Goal: Submit feedback/report problem

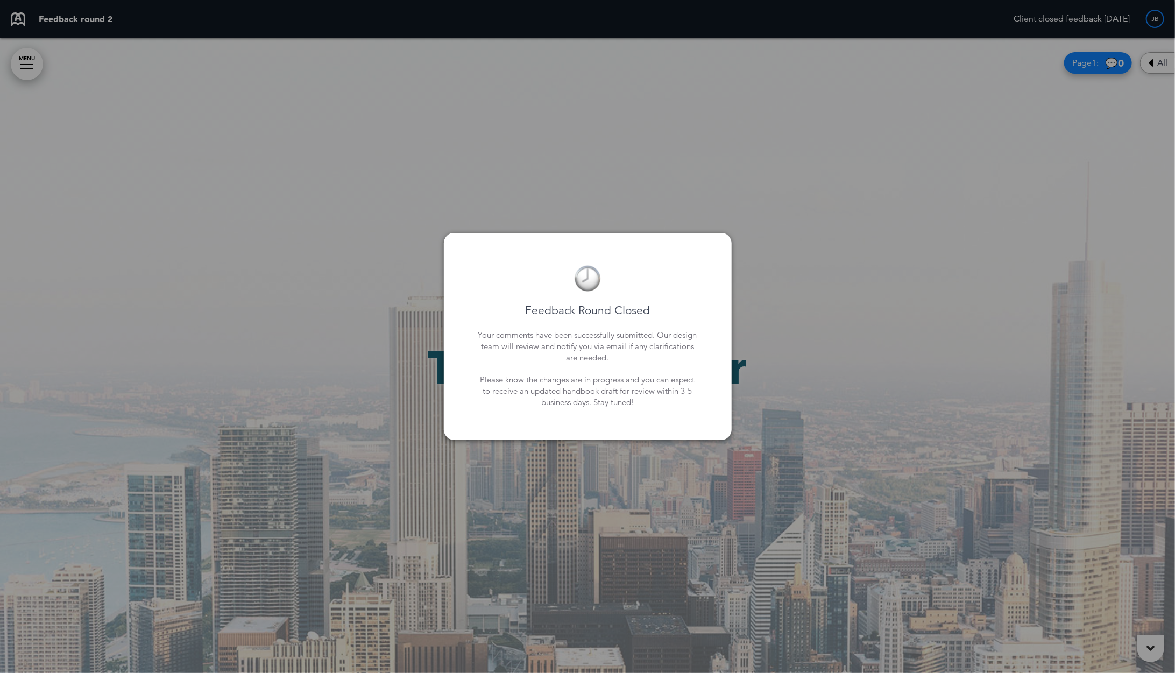
click at [773, 255] on div at bounding box center [587, 336] width 1175 height 673
drag, startPoint x: 416, startPoint y: 407, endPoint x: 682, endPoint y: 361, distance: 270.2
click at [416, 407] on div at bounding box center [587, 336] width 1175 height 673
click at [743, 354] on div at bounding box center [587, 336] width 1175 height 673
click at [800, 193] on div at bounding box center [587, 336] width 1175 height 673
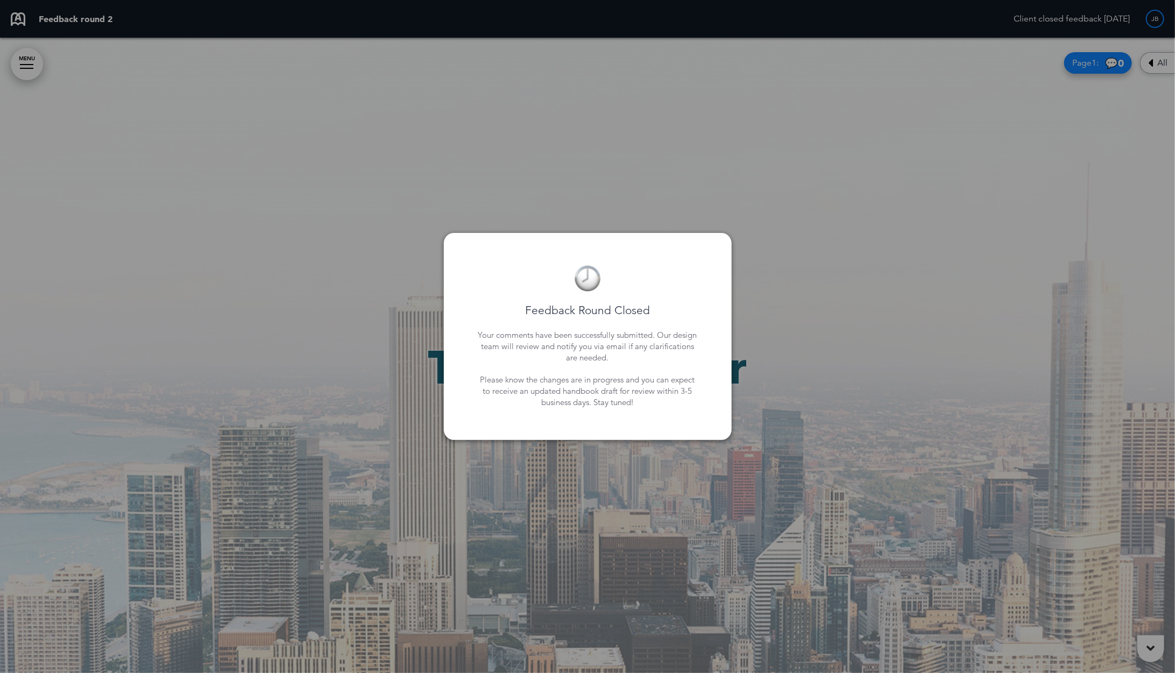
click at [643, 289] on div "Feedback Round Closed Your comments have been successfully submitted. Our desig…" at bounding box center [587, 336] width 245 height 164
click at [598, 201] on div at bounding box center [587, 336] width 1175 height 673
click at [591, 276] on img at bounding box center [587, 278] width 27 height 27
click at [859, 209] on div at bounding box center [587, 336] width 1175 height 673
click at [1142, 651] on div at bounding box center [587, 336] width 1175 height 673
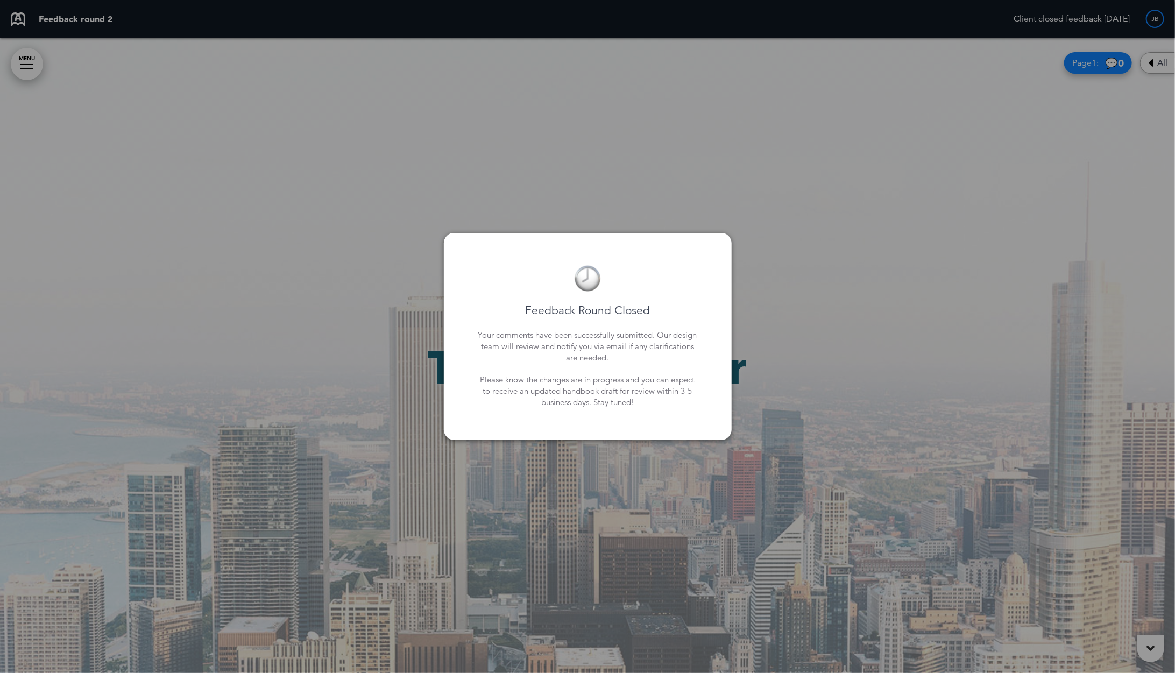
drag, startPoint x: 1140, startPoint y: 645, endPoint x: 1121, endPoint y: 603, distance: 46.0
click at [1134, 627] on div at bounding box center [587, 336] width 1175 height 673
